Goal: Find specific fact

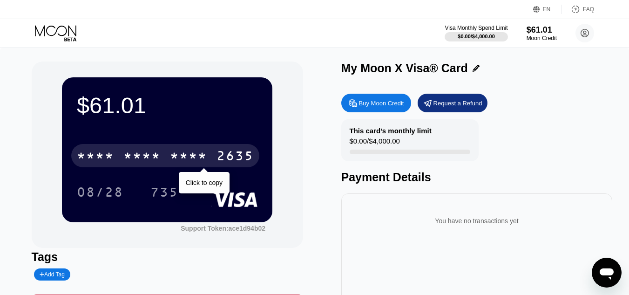
click at [164, 160] on div "* * * * * * * * * * * * 2635" at bounding box center [165, 155] width 188 height 23
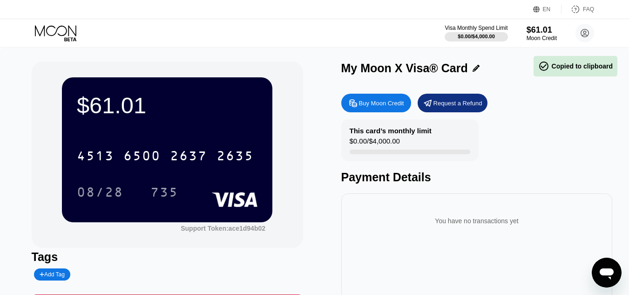
click at [312, 50] on div "$61.01 4513 6500 2637 2635 08/28 735 Support Token: ace1d94b02 Tags Add Tag Mar…" at bounding box center [314, 213] width 629 height 332
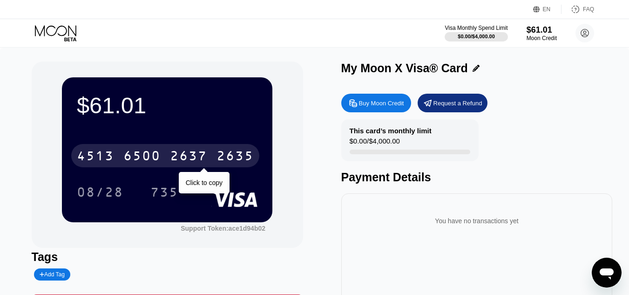
click at [206, 154] on div "2637" at bounding box center [188, 156] width 37 height 15
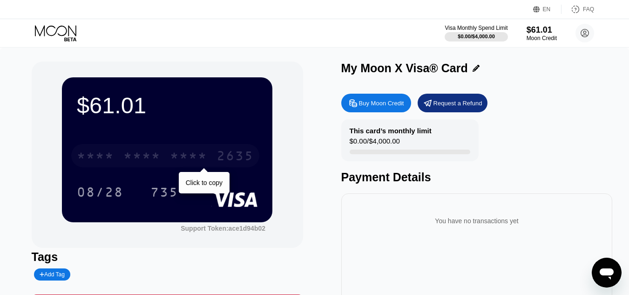
click at [155, 151] on div "* * * *" at bounding box center [141, 156] width 37 height 15
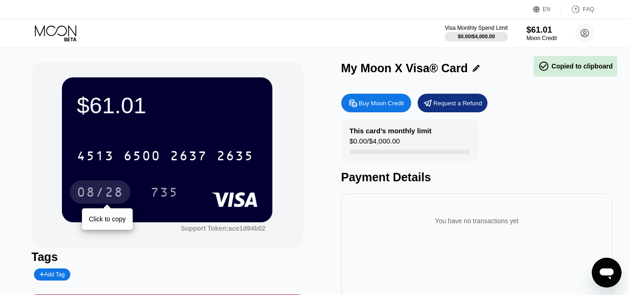
click at [104, 196] on div "08/28" at bounding box center [100, 193] width 47 height 15
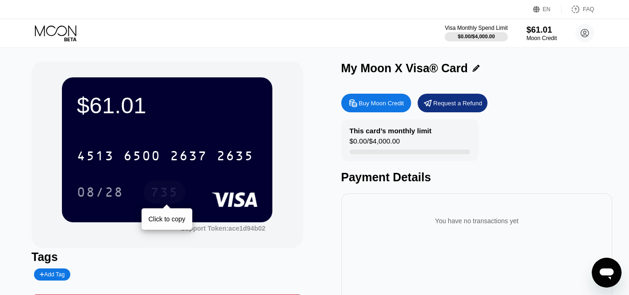
click at [166, 198] on div "735" at bounding box center [164, 193] width 28 height 15
click at [586, 37] on circle at bounding box center [584, 33] width 19 height 19
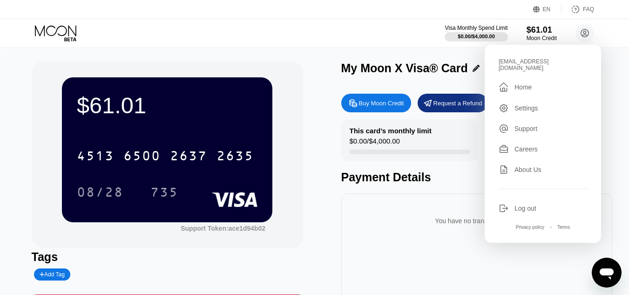
click at [541, 64] on div "[EMAIL_ADDRESS][DOMAIN_NAME]" at bounding box center [543, 64] width 88 height 13
copy div "[EMAIL_ADDRESS][DOMAIN_NAME] "
click at [139, 113] on div "$61.01" at bounding box center [167, 105] width 181 height 26
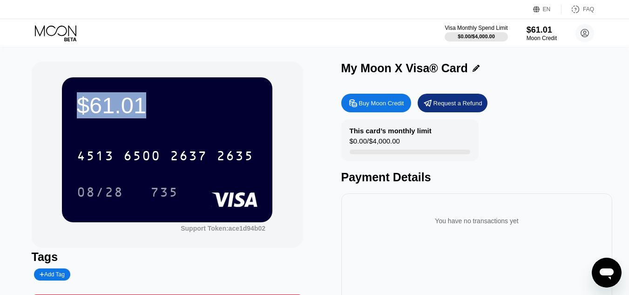
drag, startPoint x: 148, startPoint y: 105, endPoint x: 71, endPoint y: 107, distance: 77.3
click at [71, 107] on div "$61.01 4513 6500 2637 2635 08/28 735" at bounding box center [167, 149] width 210 height 144
copy div "$61.01"
click at [319, 162] on div "$61.01 4513 6500 2637 2635 08/28 735 Support Token: ace1d94b02 Tags Add Tag Mar…" at bounding box center [315, 208] width 566 height 295
click at [292, 107] on div "$61.01 4513 6500 2637 2635 08/28 735 Support Token: ace1d94b02" at bounding box center [167, 154] width 271 height 186
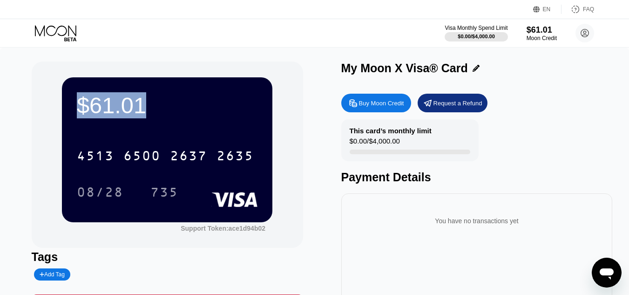
click at [450, 46] on div "Visa Monthly Spend Limit $0.00 / $4,000.00 $61.01 Moon Credit [EMAIL_ADDRESS][D…" at bounding box center [314, 33] width 629 height 28
